Goal: Task Accomplishment & Management: Manage account settings

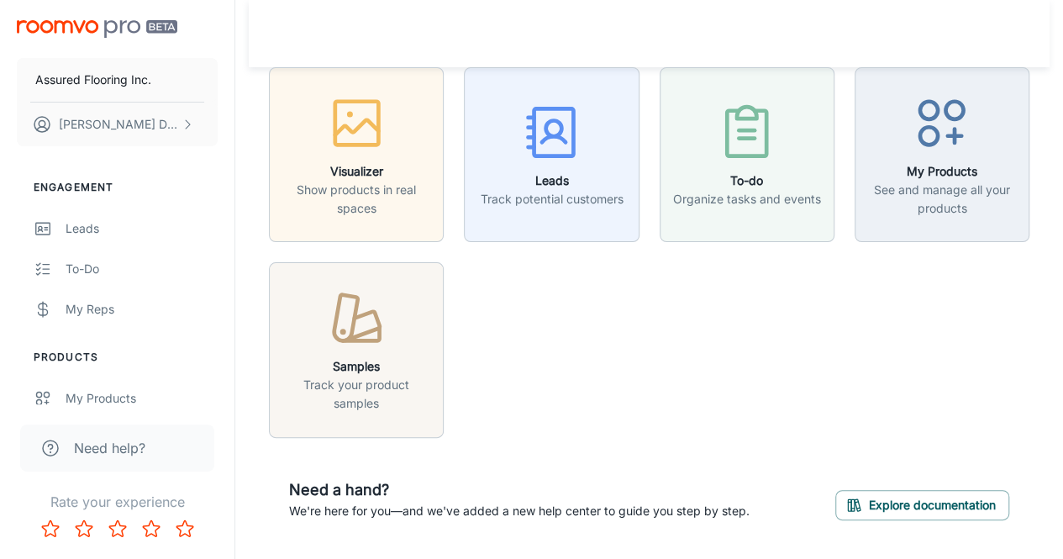
scroll to position [48, 0]
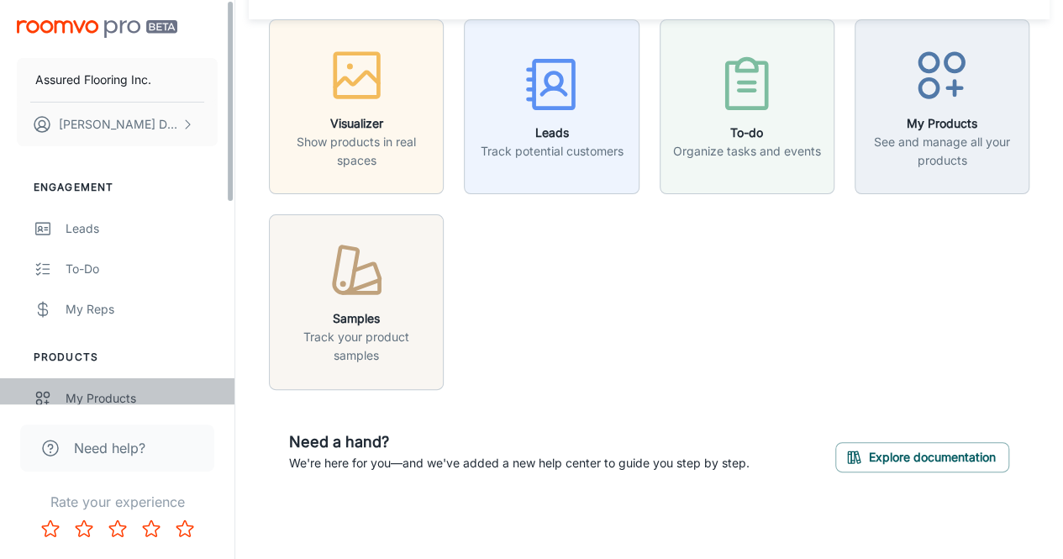
click at [93, 398] on div "My Products" at bounding box center [142, 398] width 152 height 18
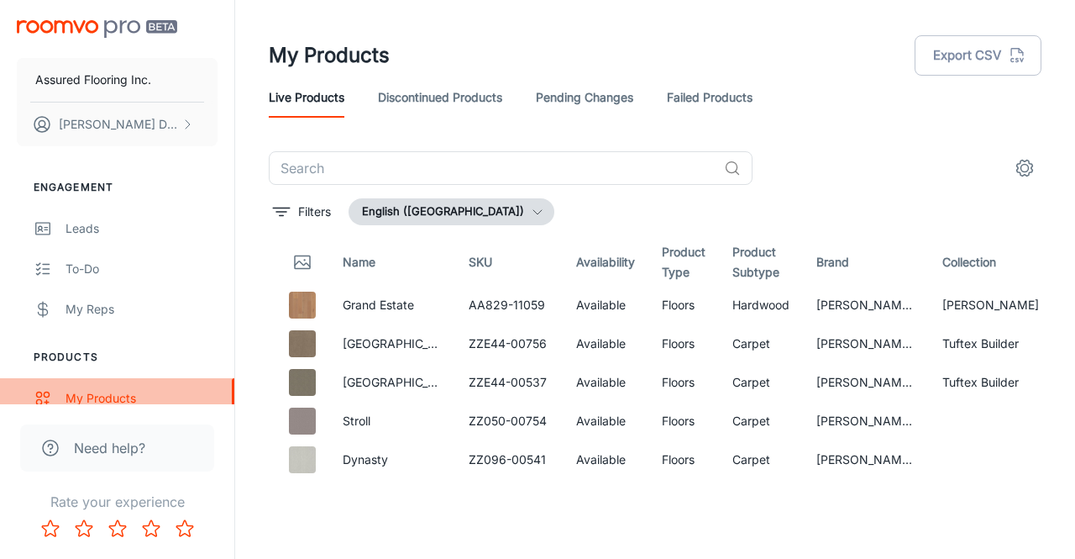
click at [97, 401] on div "My Products" at bounding box center [142, 398] width 152 height 18
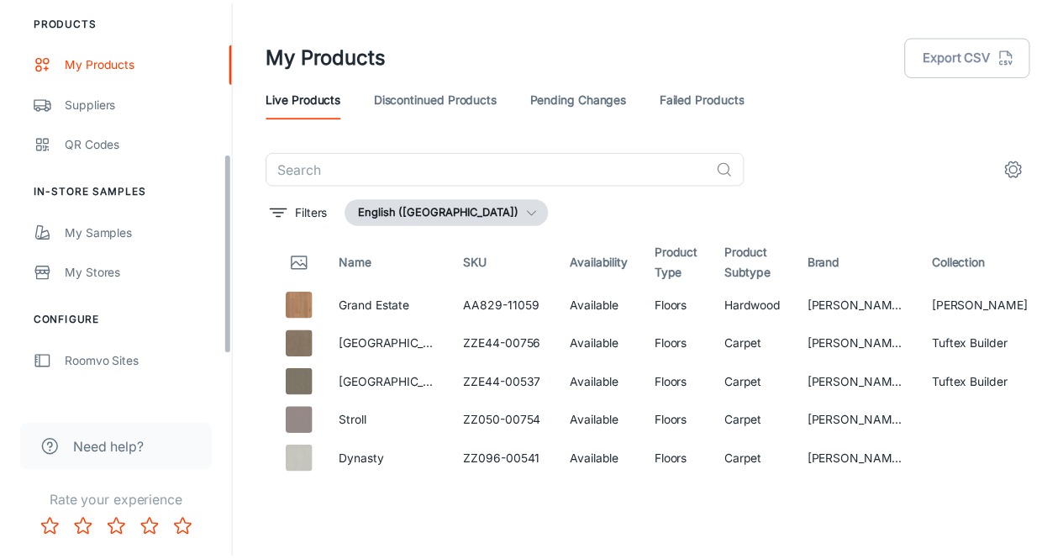
scroll to position [252, 0]
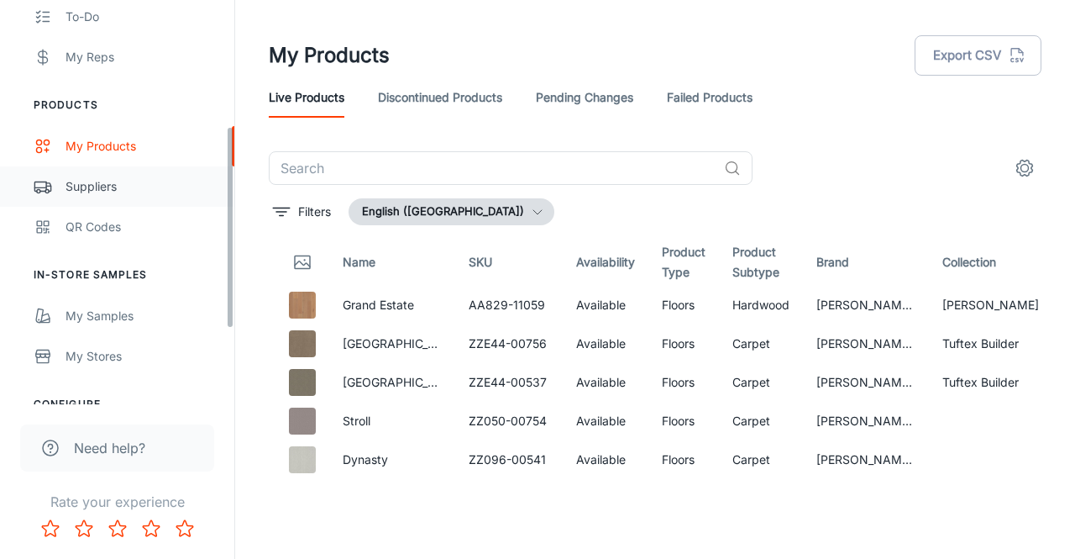
click at [94, 166] on link "Suppliers" at bounding box center [117, 186] width 234 height 40
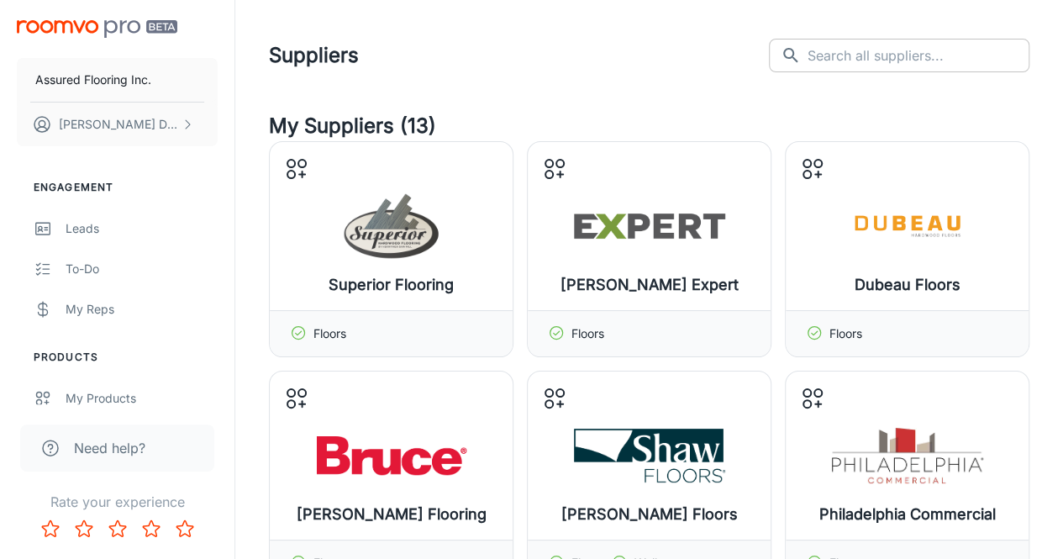
click at [991, 63] on input "text" at bounding box center [918, 56] width 222 height 34
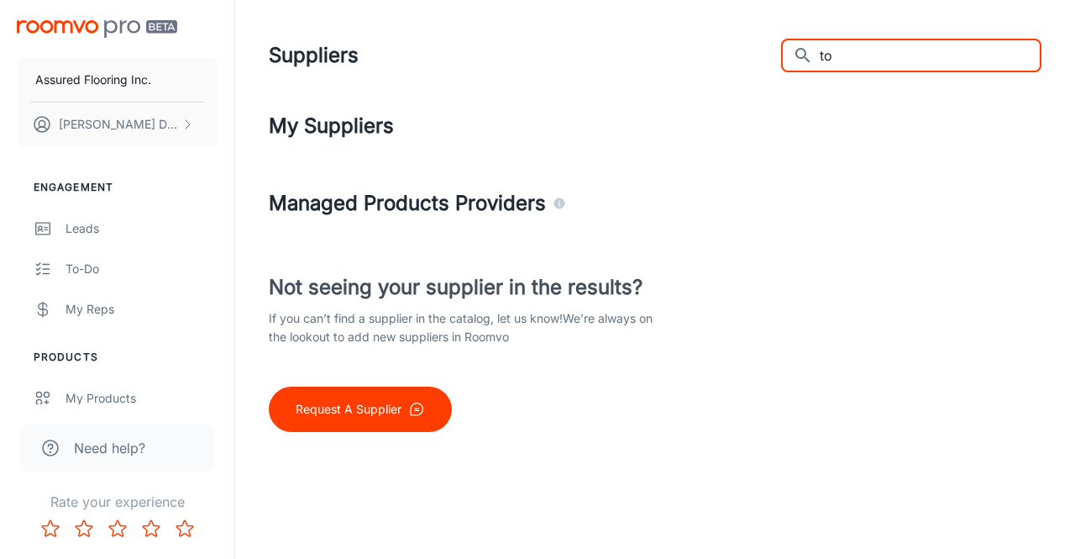
type input "t"
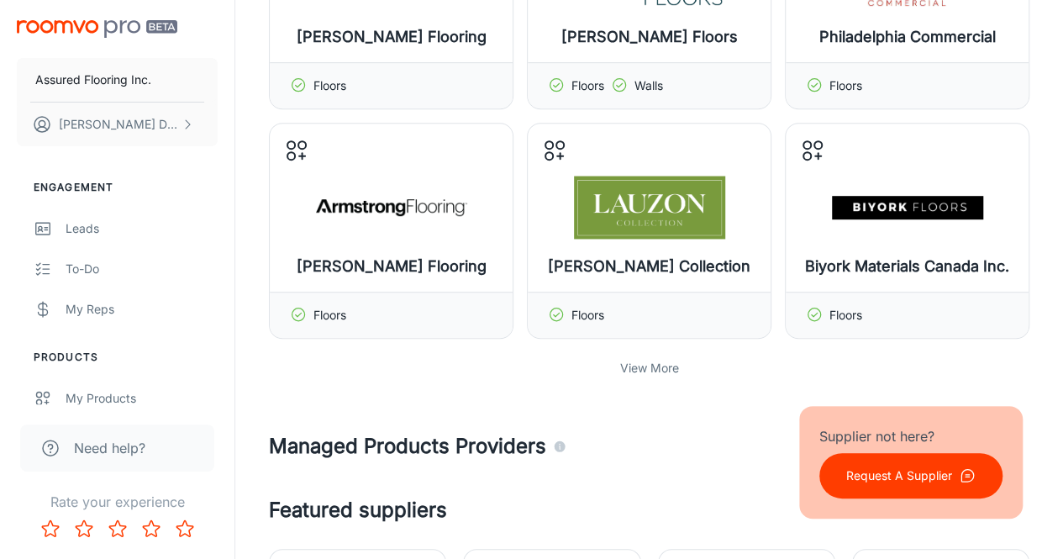
scroll to position [588, 0]
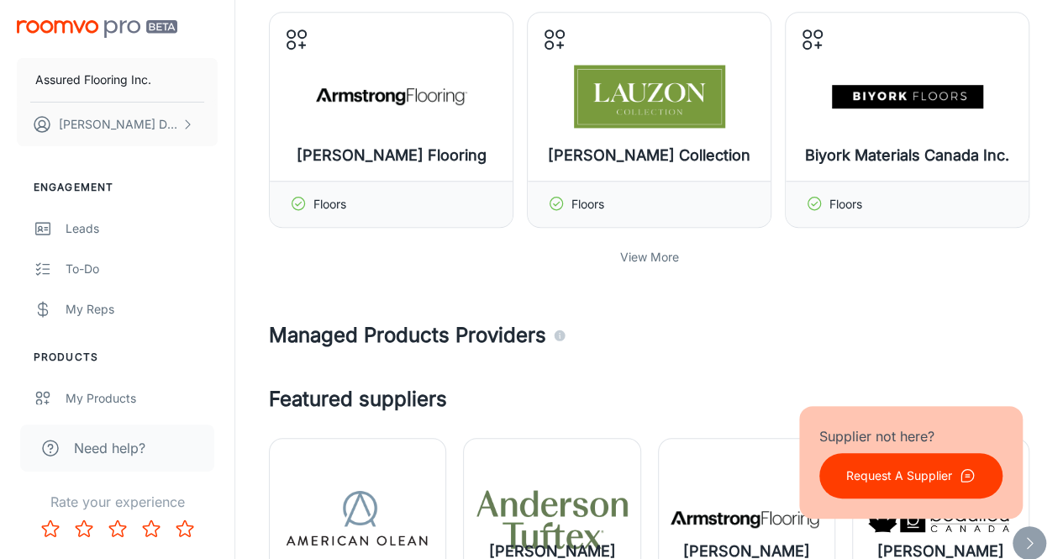
click at [644, 260] on p "View More" at bounding box center [649, 257] width 59 height 18
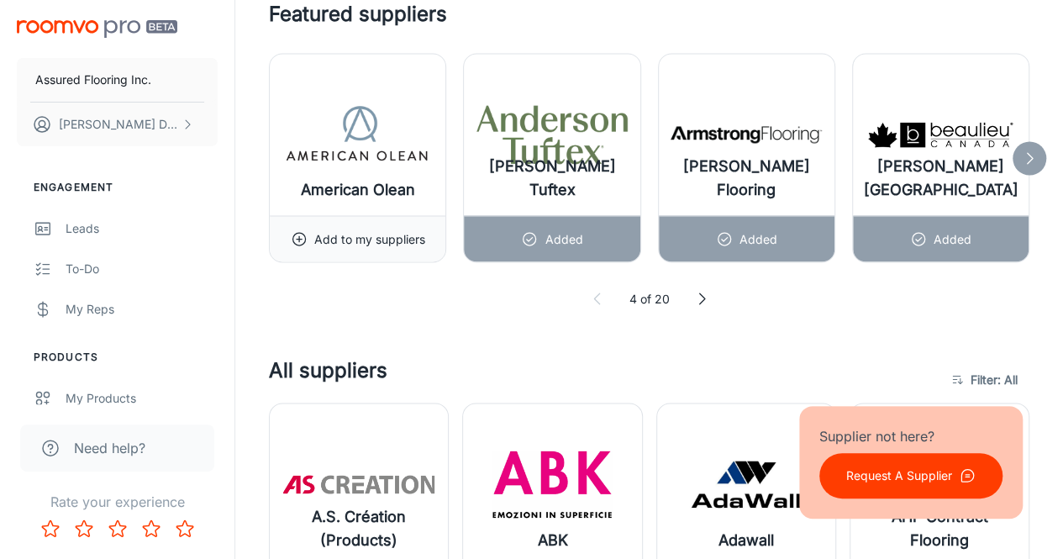
scroll to position [1344, 0]
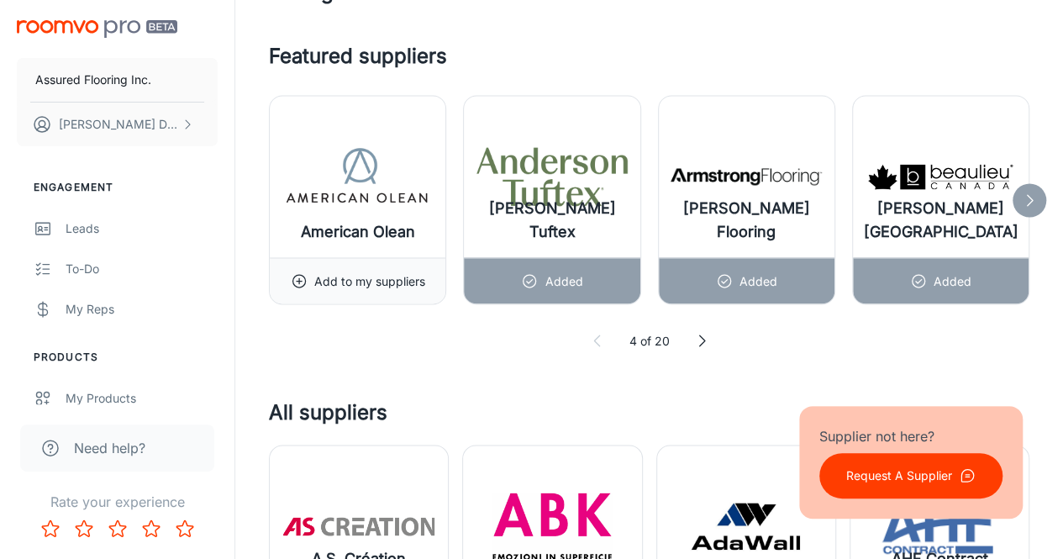
click at [1025, 192] on icon at bounding box center [1029, 200] width 17 height 17
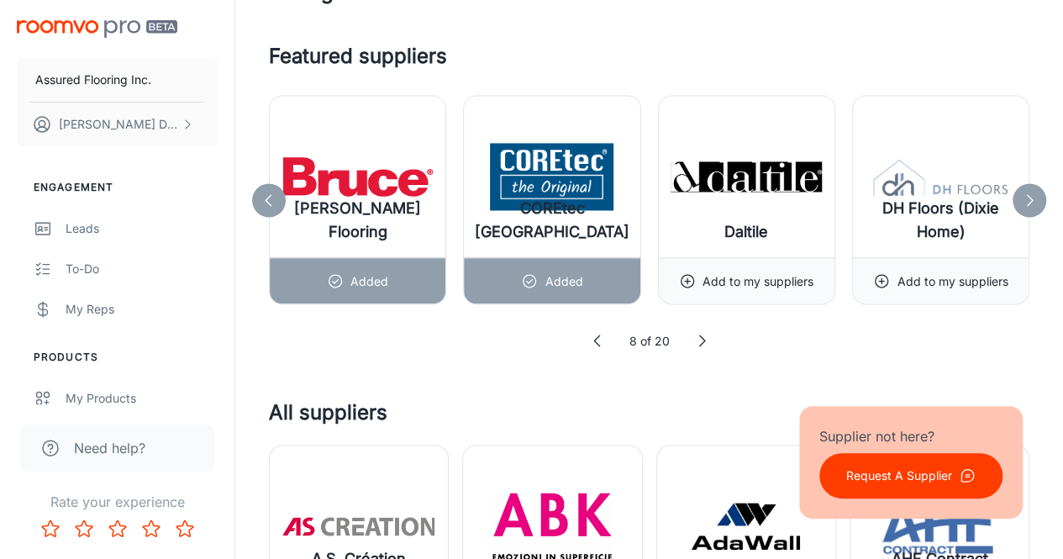
click at [1027, 196] on icon at bounding box center [1029, 200] width 17 height 17
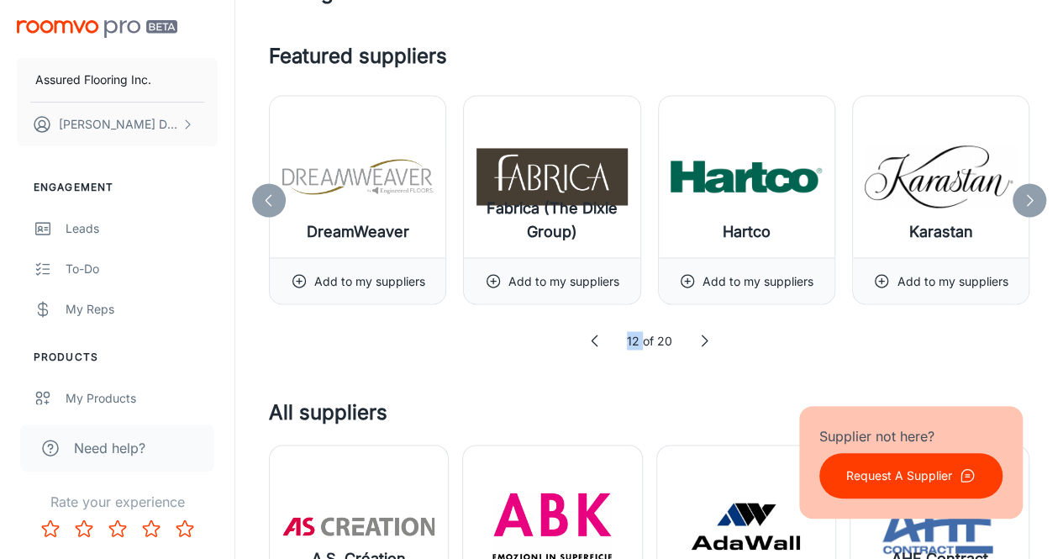
click at [1027, 196] on icon at bounding box center [1029, 200] width 17 height 17
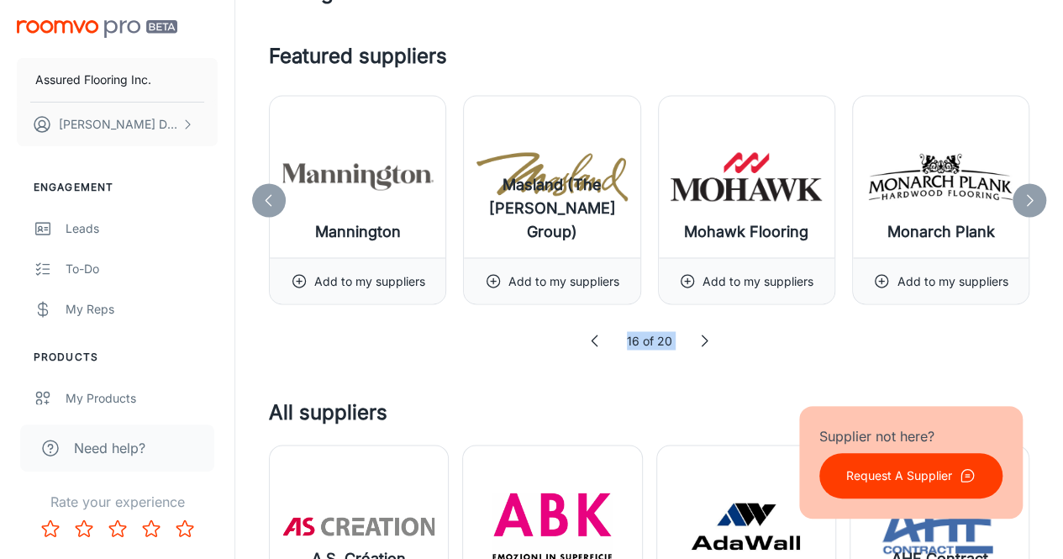
click at [1027, 196] on icon at bounding box center [1029, 200] width 17 height 17
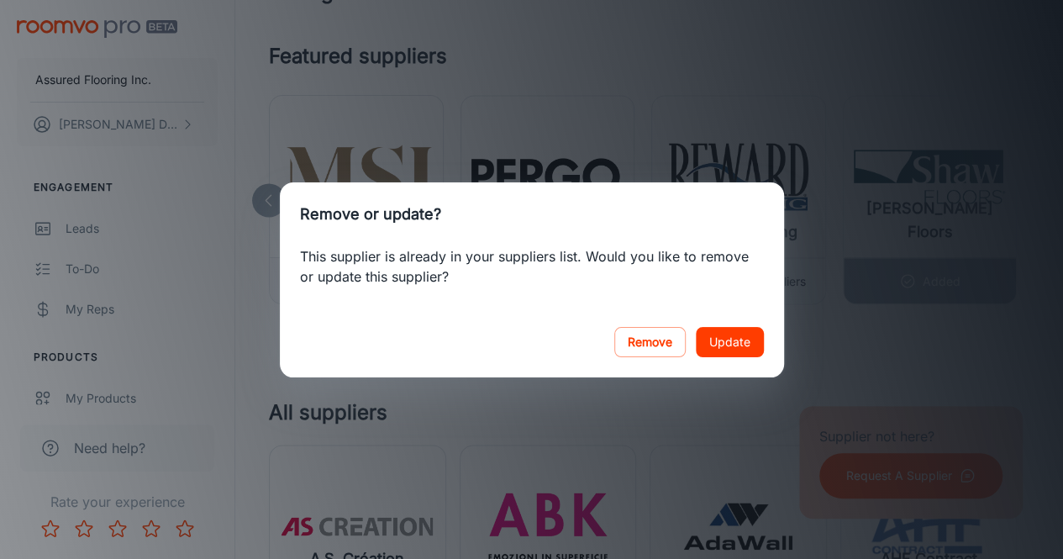
click at [1027, 196] on div "Remove or update? This supplier is already in your suppliers list. Would you li…" at bounding box center [531, 279] width 1063 height 559
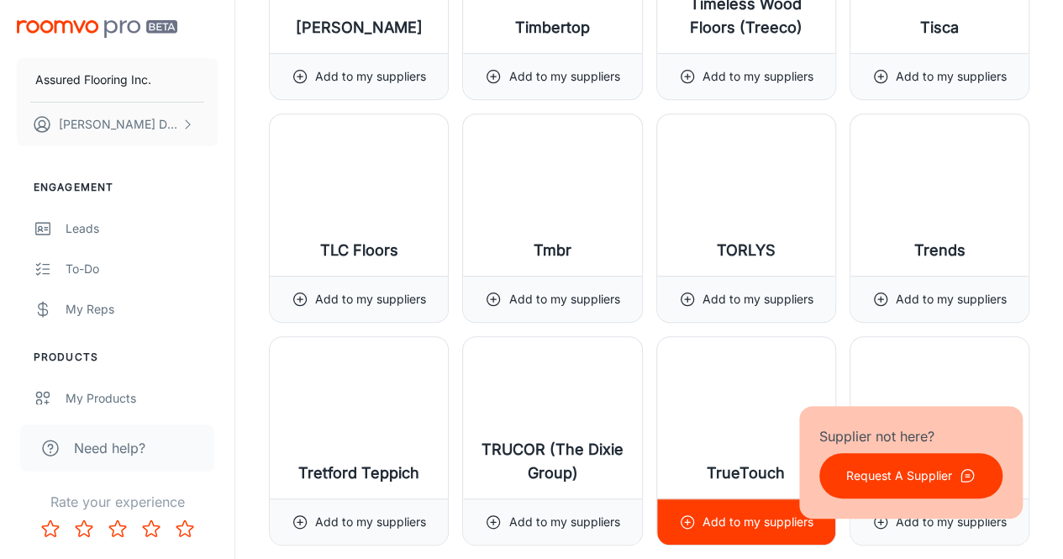
scroll to position [19491, 0]
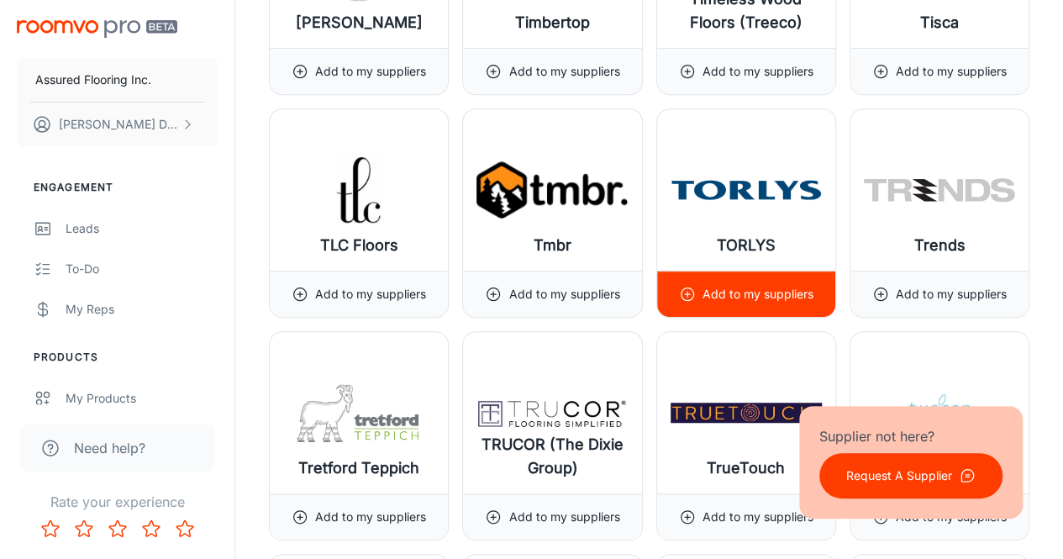
click at [802, 285] on p "Add to my suppliers" at bounding box center [757, 294] width 111 height 18
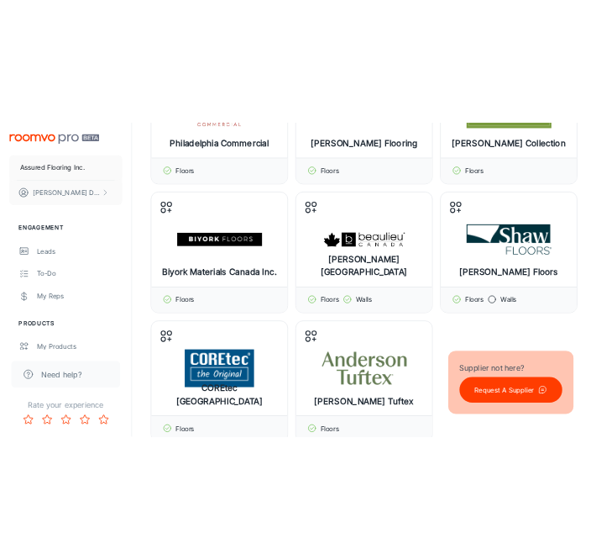
scroll to position [0, 0]
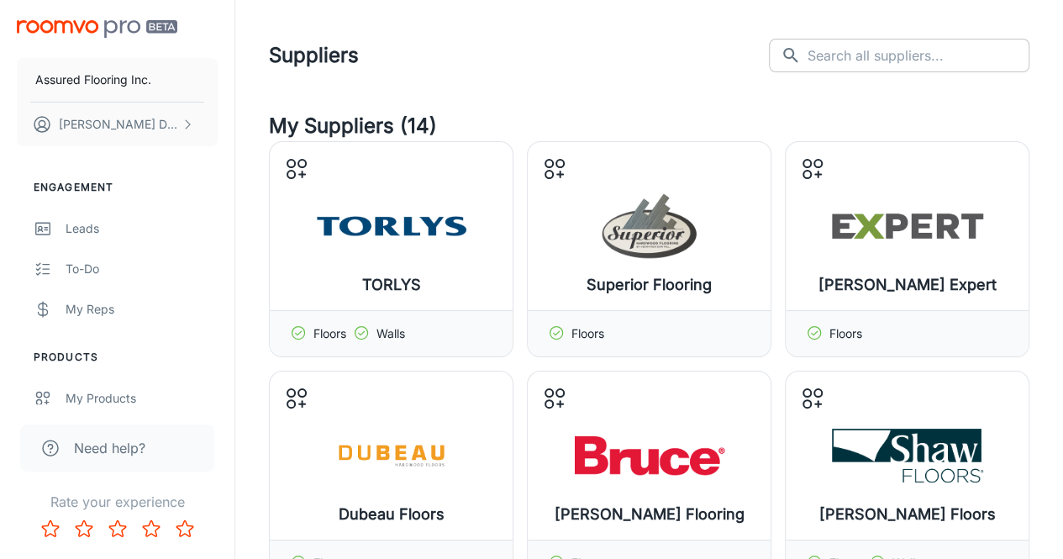
click at [842, 55] on input "text" at bounding box center [918, 56] width 222 height 34
type input "t"
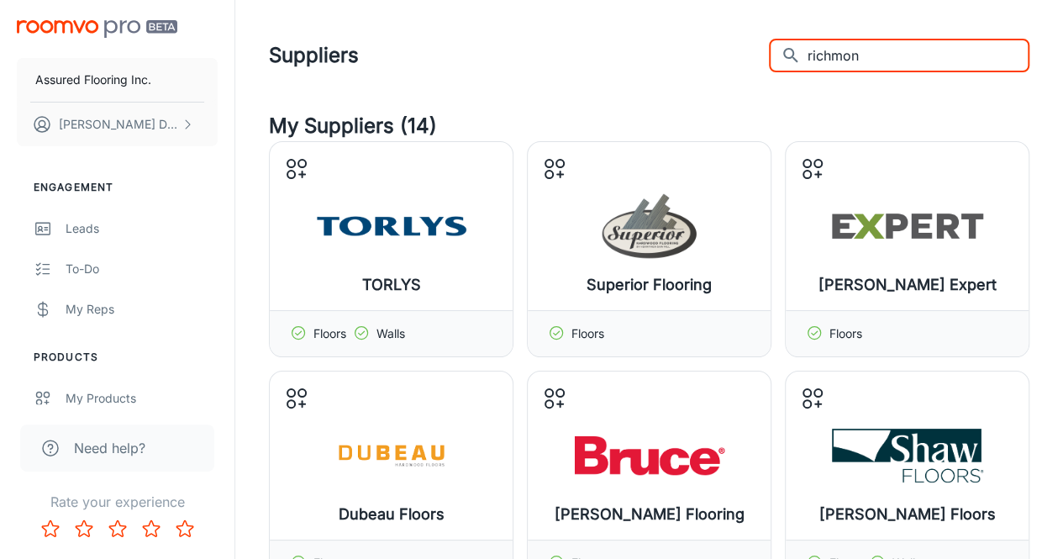
type input "[GEOGRAPHIC_DATA]"
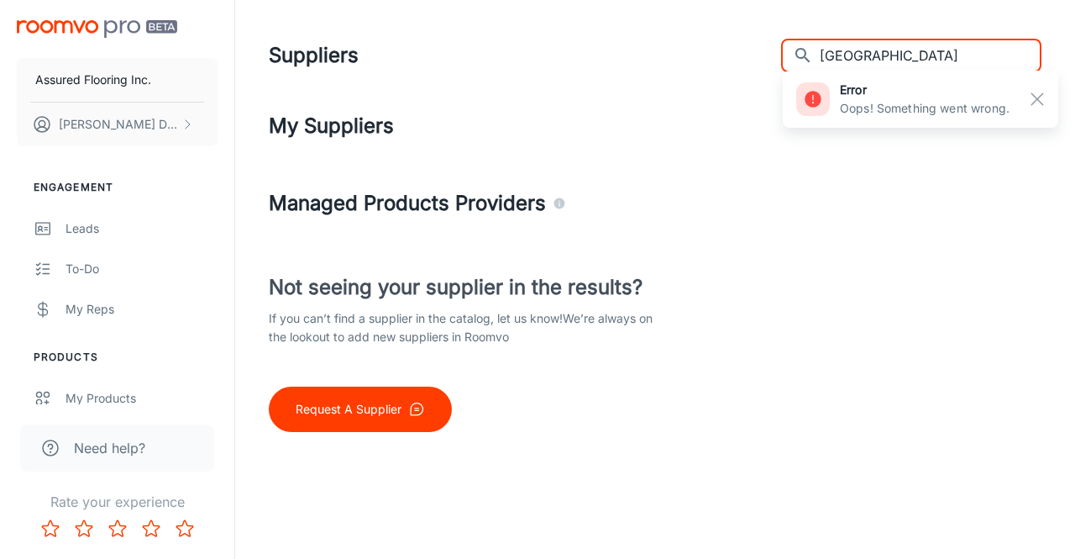
drag, startPoint x: 920, startPoint y: 60, endPoint x: 852, endPoint y: 45, distance: 69.7
click at [852, 45] on div "​ richmond ​" at bounding box center [911, 56] width 260 height 34
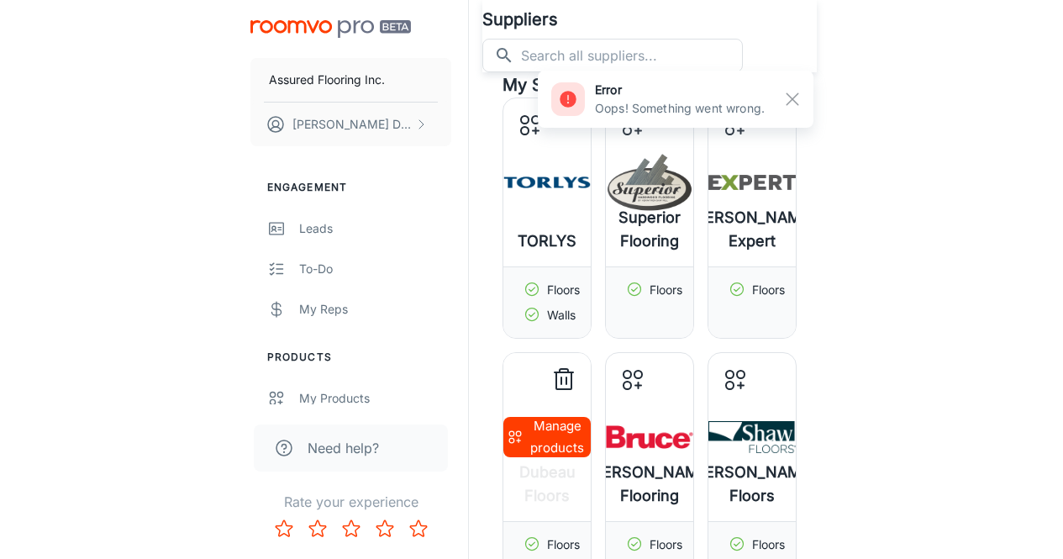
scroll to position [588, 0]
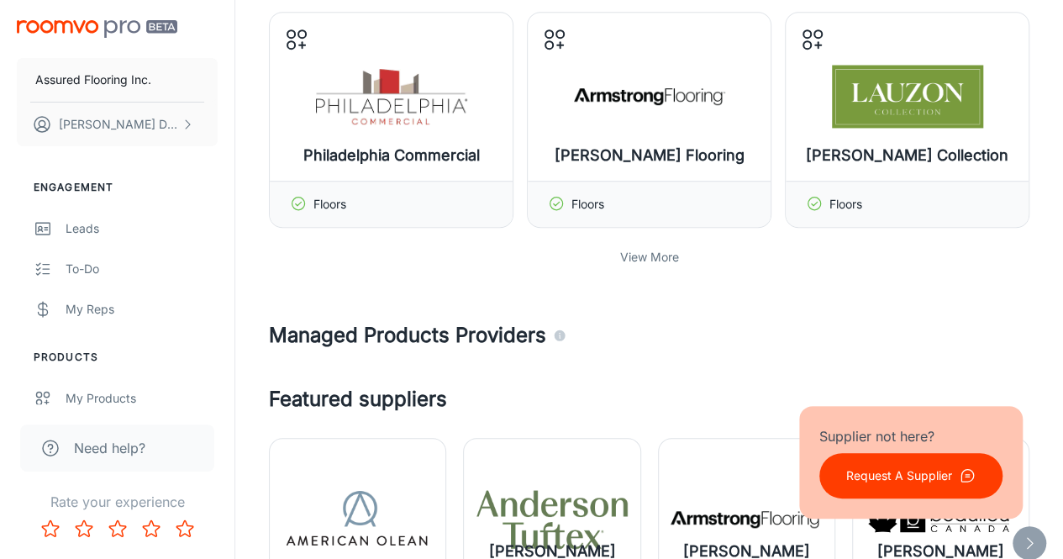
click at [655, 252] on p "View More" at bounding box center [649, 257] width 59 height 18
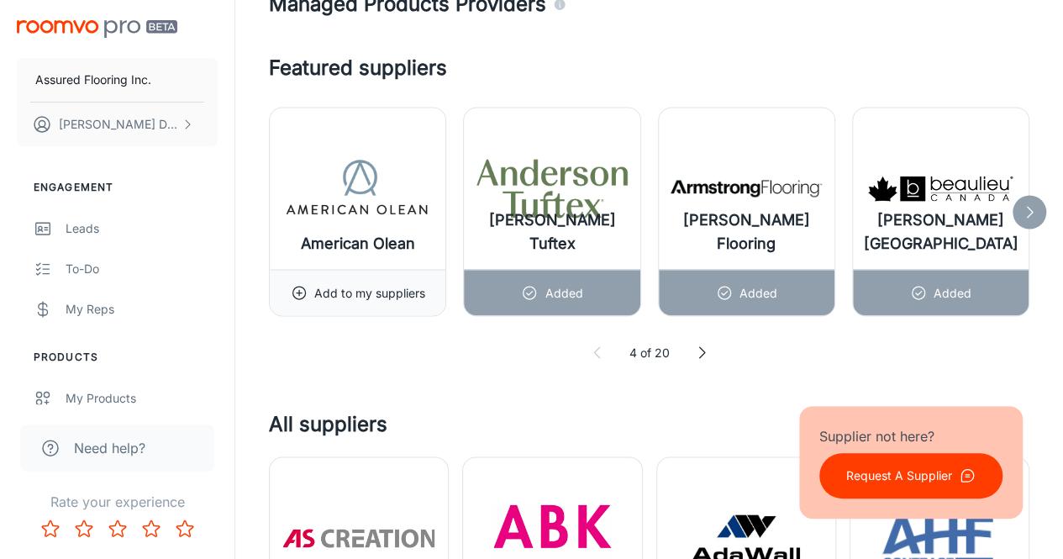
scroll to position [1512, 0]
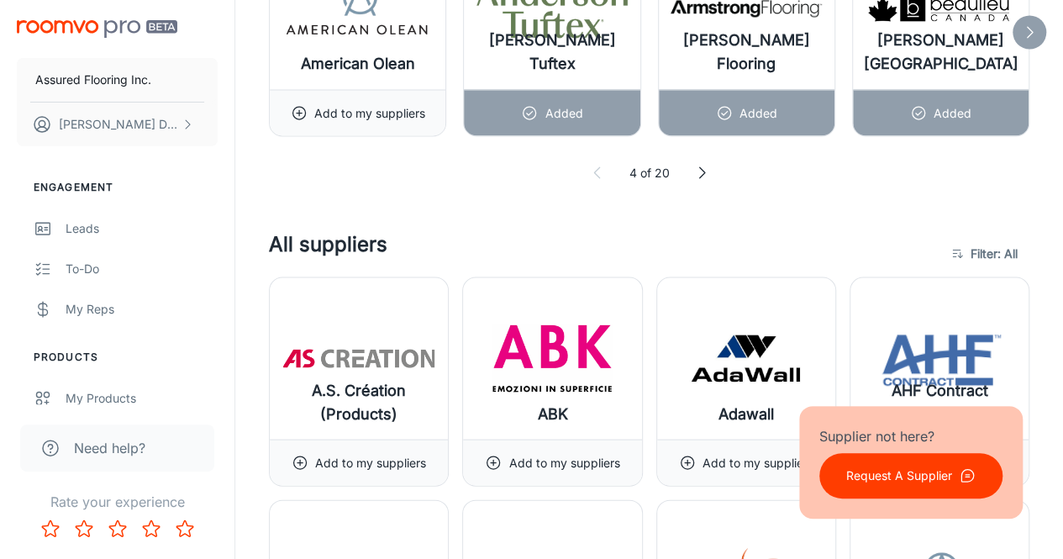
click at [701, 167] on icon at bounding box center [701, 172] width 17 height 17
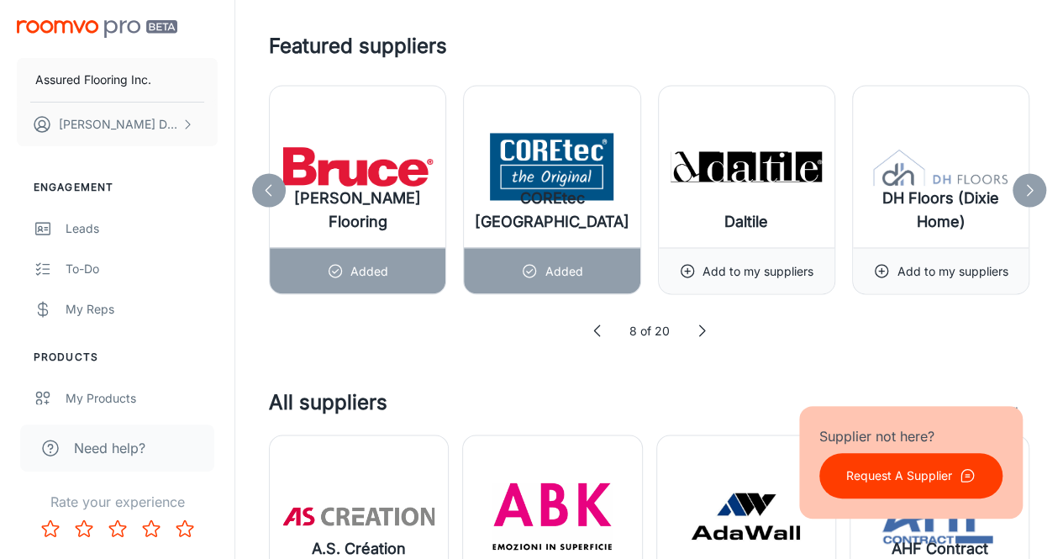
scroll to position [1260, 0]
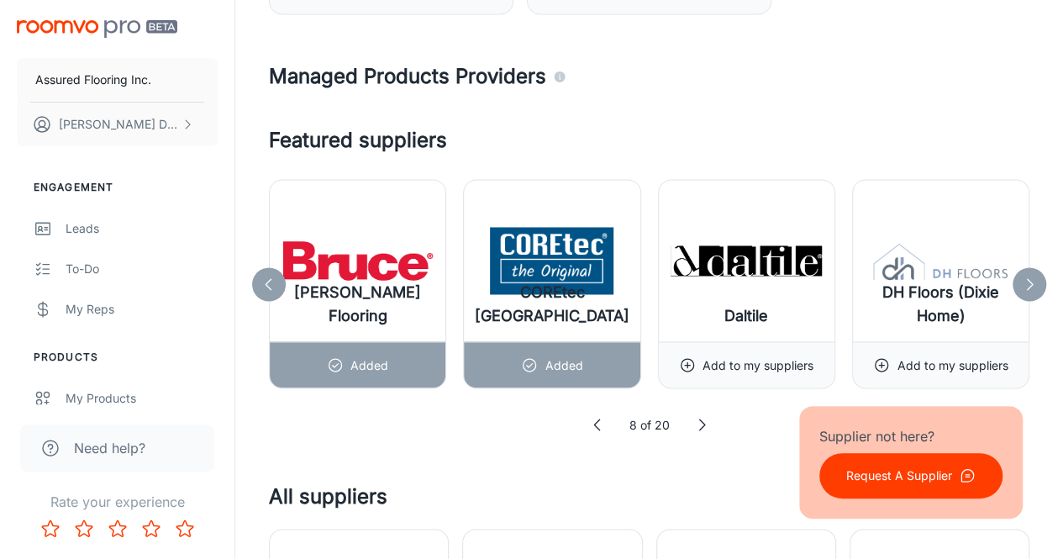
click at [705, 423] on icon at bounding box center [701, 424] width 17 height 17
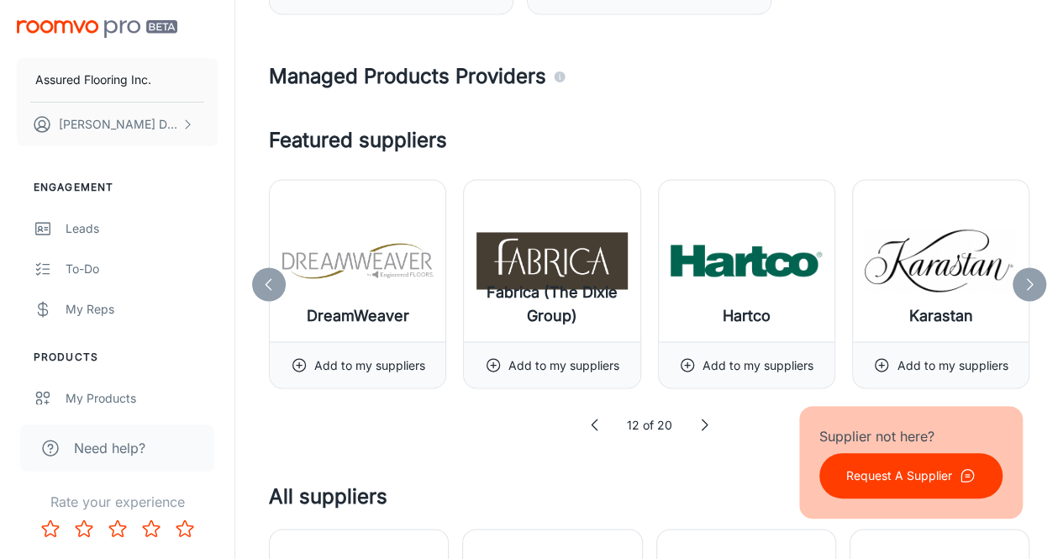
click at [701, 420] on icon at bounding box center [704, 424] width 17 height 17
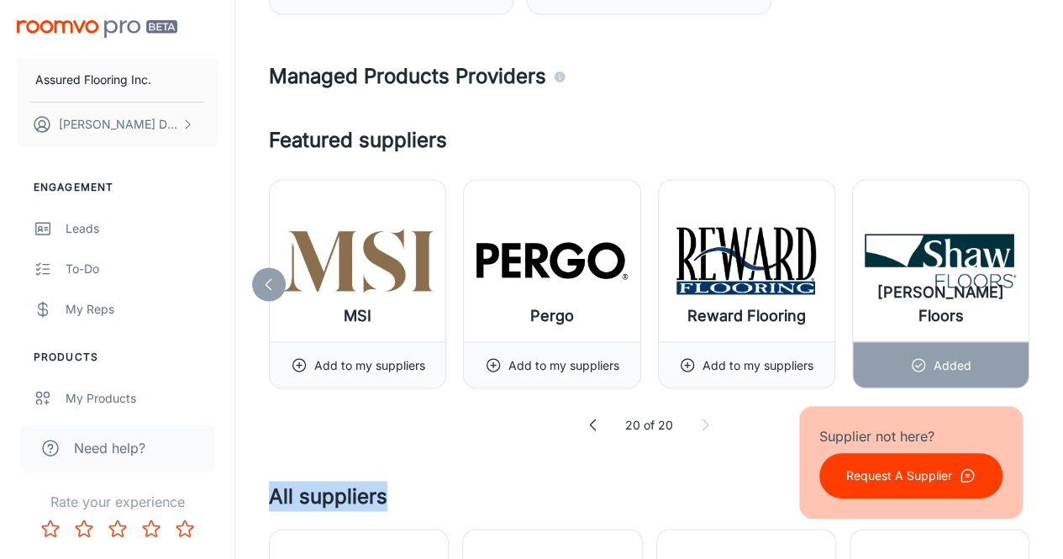
click at [701, 420] on icon at bounding box center [704, 424] width 17 height 17
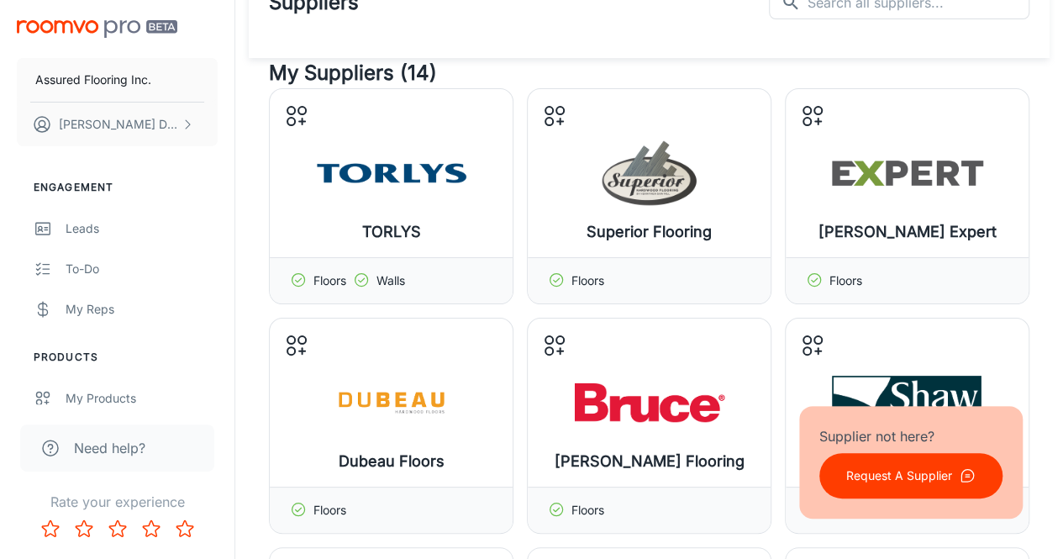
scroll to position [0, 0]
